Goal: Task Accomplishment & Management: Use online tool/utility

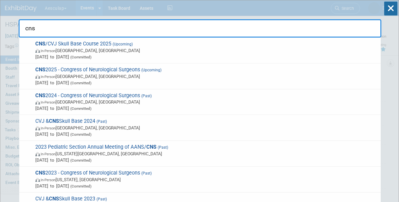
select select "Approved by Compliance"
select select "HCS"
type input "cns"
click at [69, 73] on span "CNS 2025 - Congress of Neurological Surgeons (Upcoming) In-Person Los Angeles, …" at bounding box center [205, 76] width 344 height 19
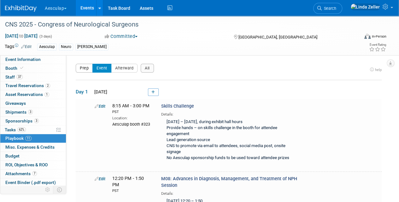
click at [85, 67] on button "Prep" at bounding box center [84, 68] width 17 height 9
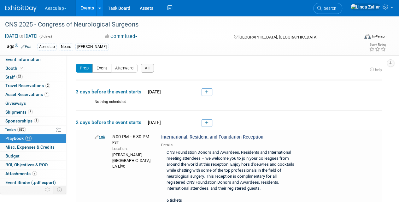
click at [100, 68] on button "Event" at bounding box center [101, 68] width 19 height 9
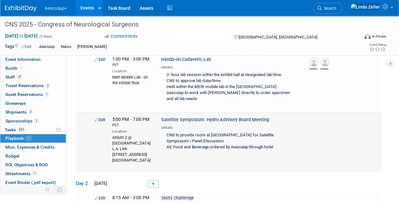
scroll to position [189, 0]
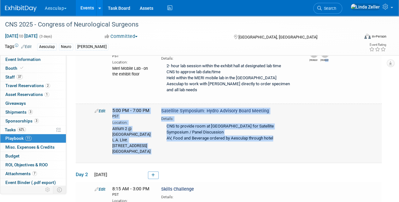
drag, startPoint x: 78, startPoint y: 100, endPoint x: 272, endPoint y: 154, distance: 201.9
click at [272, 154] on tbody "Day 1 [DATE] Edit 8:15 AM - 3:00 PM Lead generation source" at bounding box center [229, 118] width 306 height 455
